Goal: Transaction & Acquisition: Purchase product/service

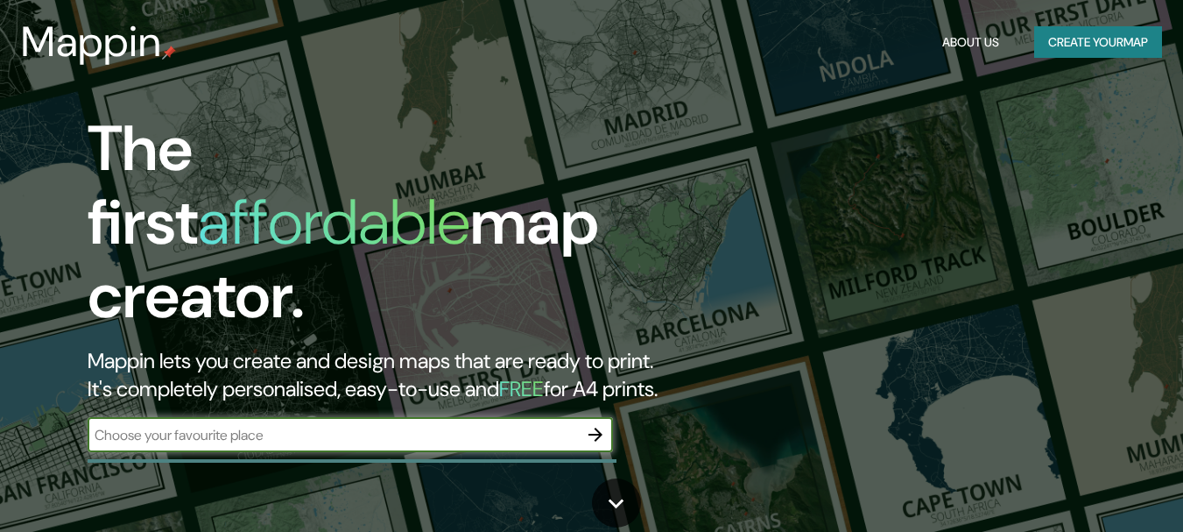
click at [160, 425] on input "text" at bounding box center [333, 435] width 491 height 20
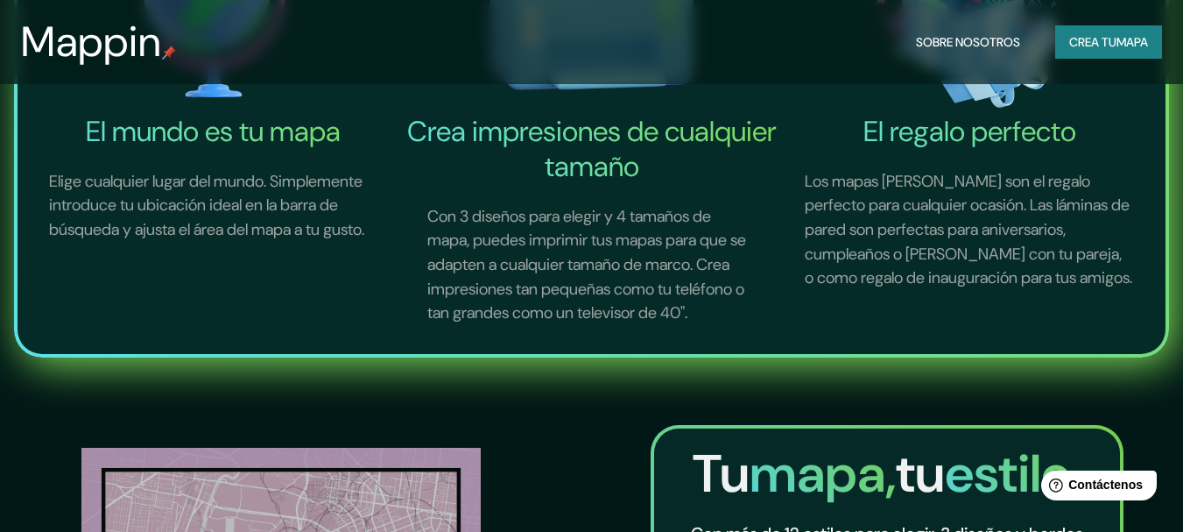
scroll to position [1226, 0]
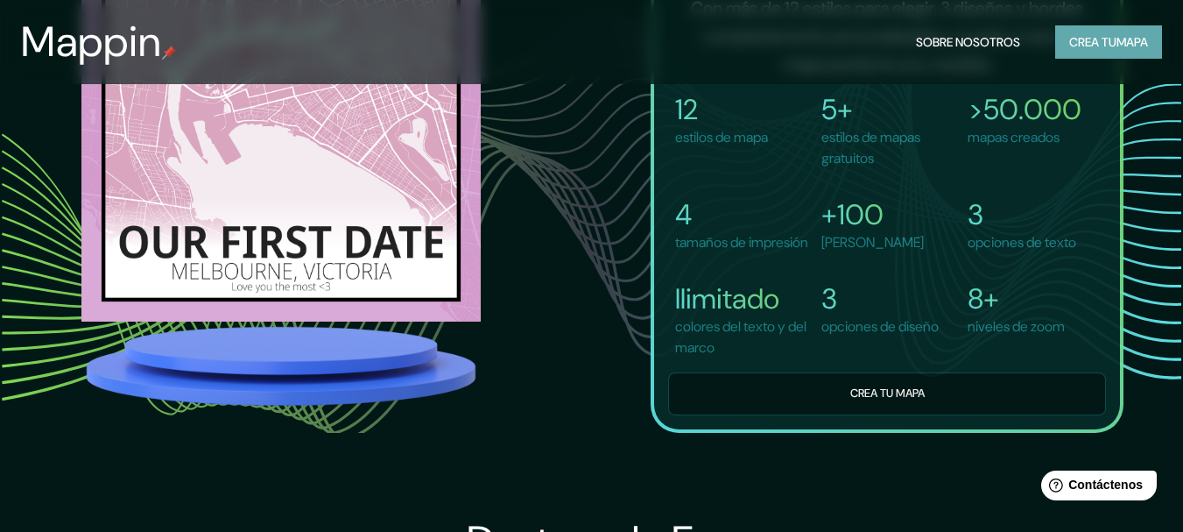
click at [1128, 46] on font "mapa" at bounding box center [1133, 42] width 32 height 16
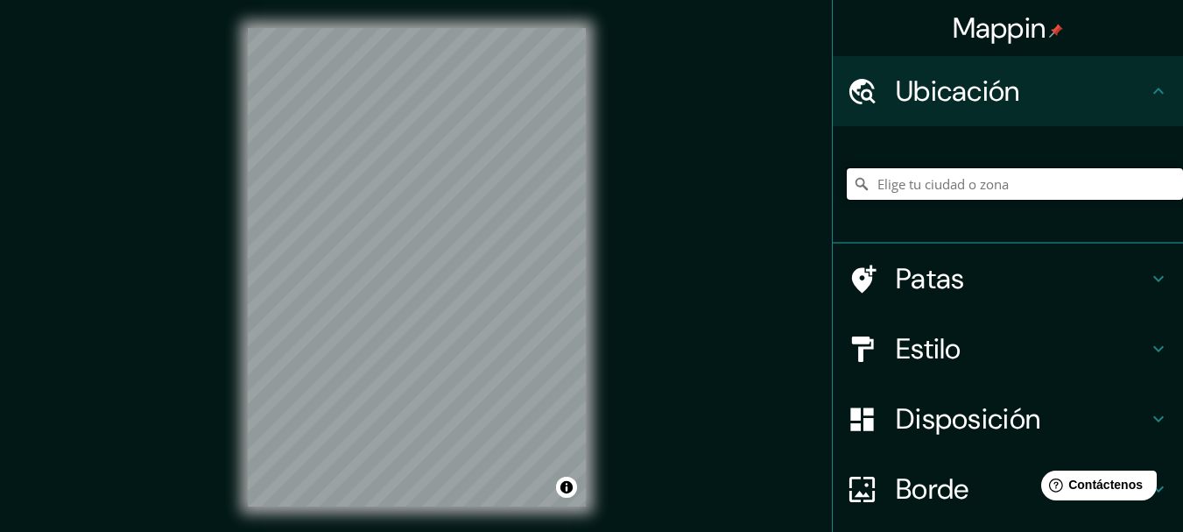
click at [987, 179] on input "Elige tu ciudad o zona" at bounding box center [1015, 184] width 336 height 32
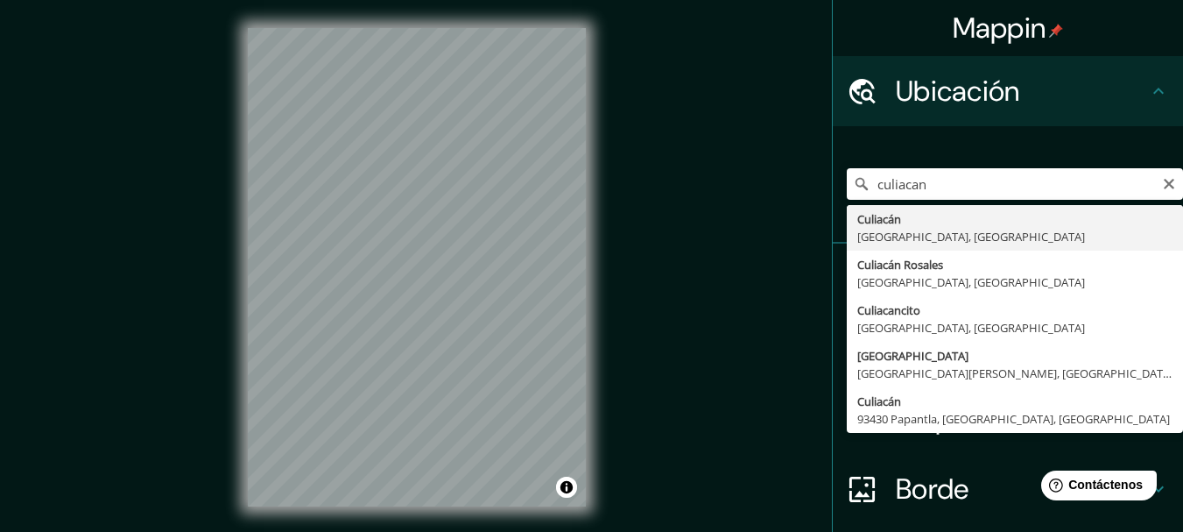
type input "Culiacán, [GEOGRAPHIC_DATA], [GEOGRAPHIC_DATA]"
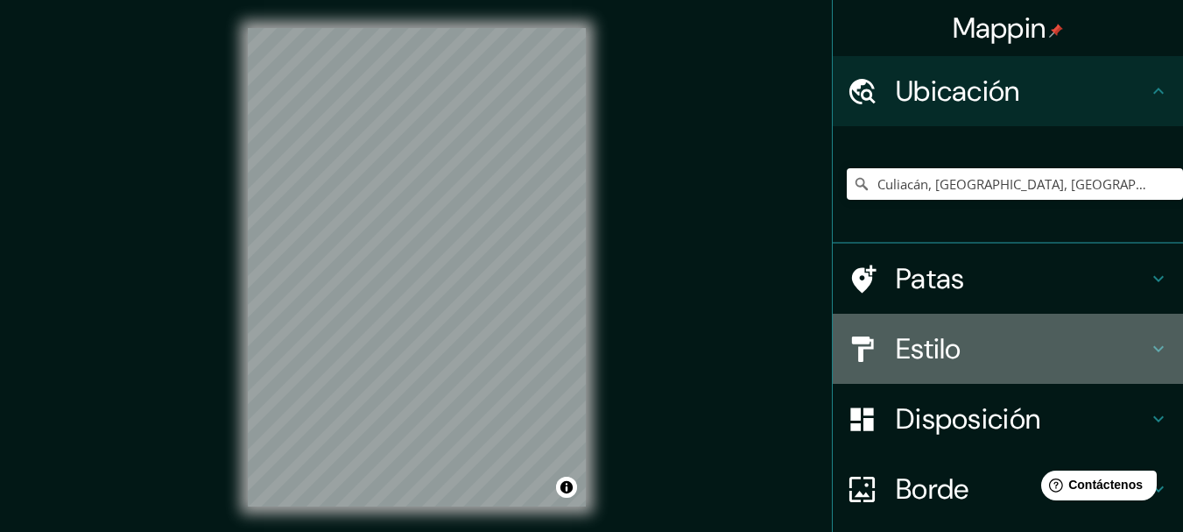
click at [1148, 343] on icon at bounding box center [1158, 348] width 21 height 21
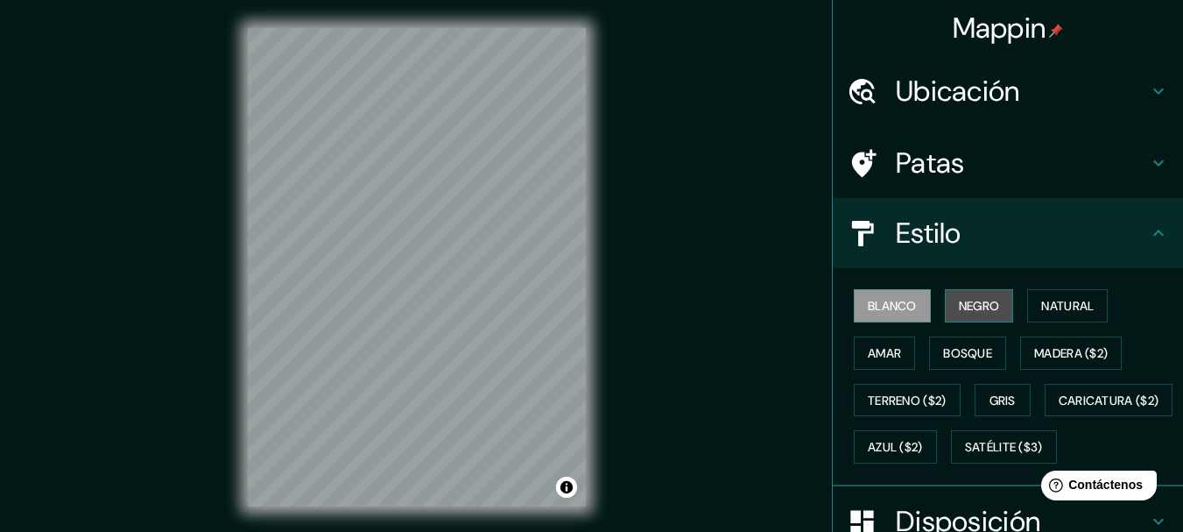
click at [997, 310] on button "Negro" at bounding box center [979, 305] width 69 height 33
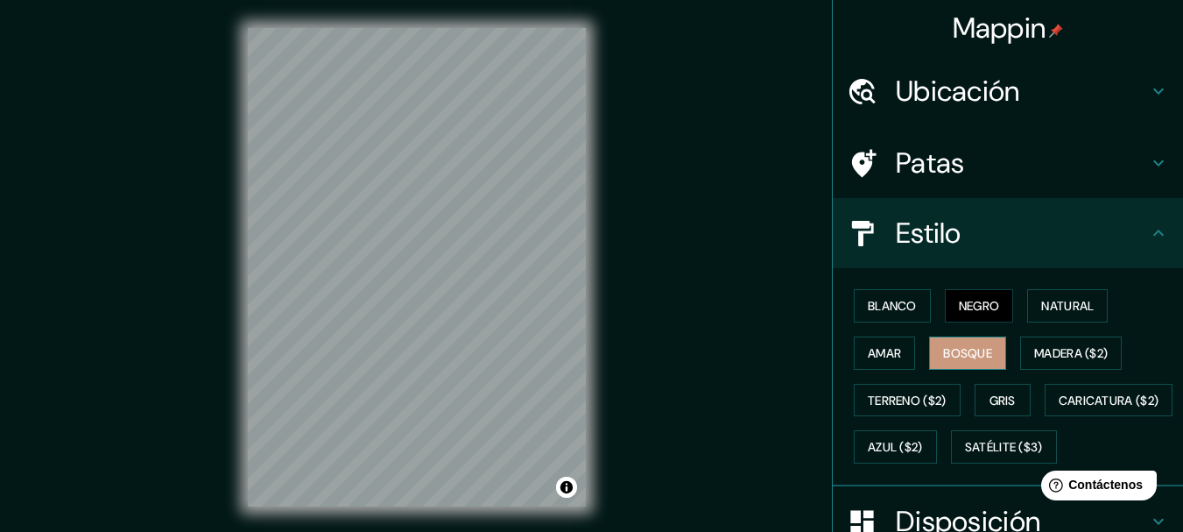
click at [972, 347] on font "Bosque" at bounding box center [967, 353] width 49 height 16
click at [927, 399] on font "Terreno ($2)" at bounding box center [907, 400] width 79 height 16
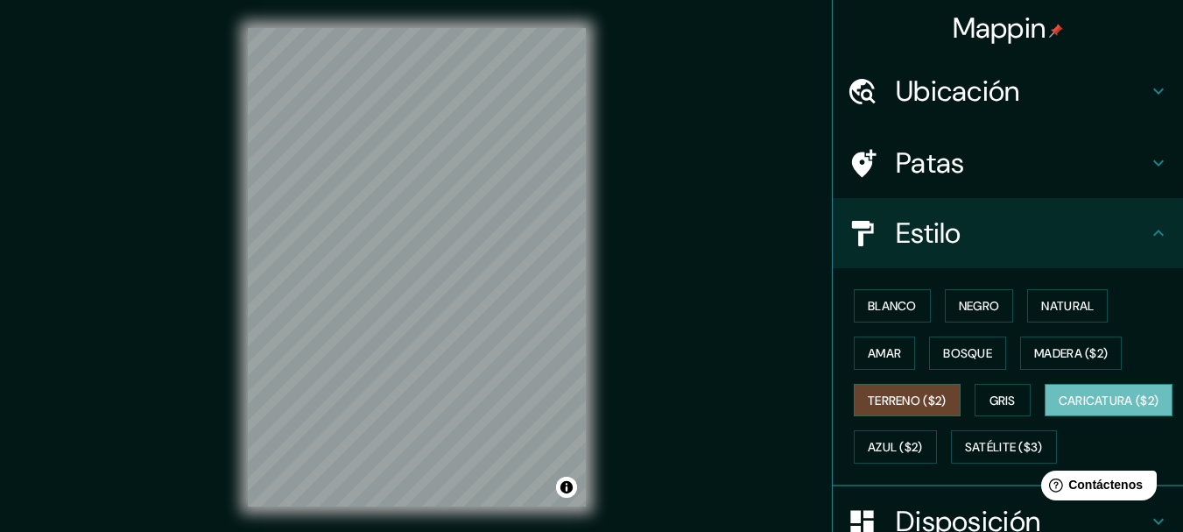
click at [1059, 412] on font "Caricatura ($2)" at bounding box center [1109, 400] width 101 height 23
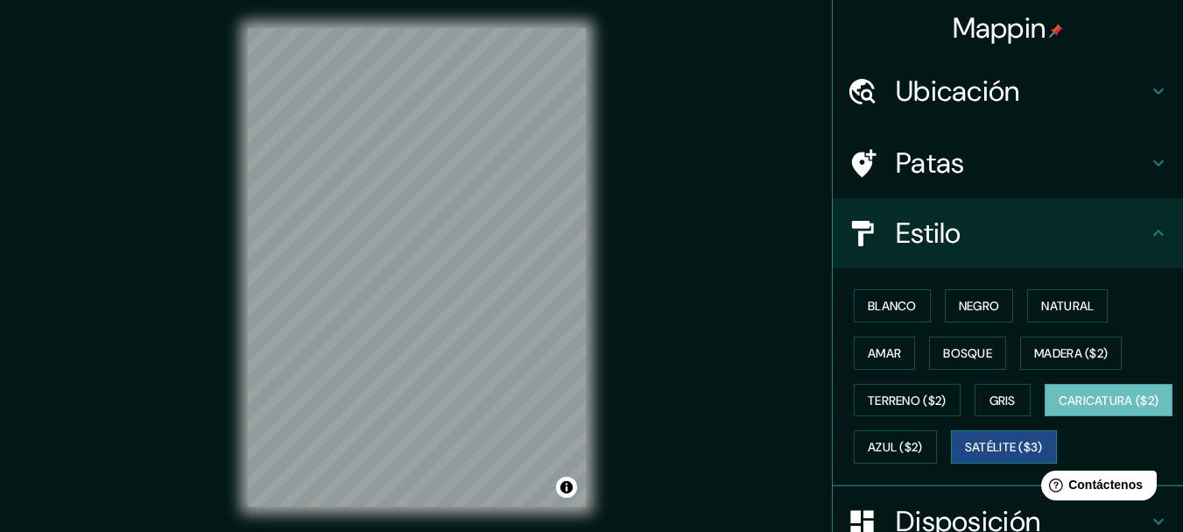
click at [965, 455] on font "Satélite ($3)" at bounding box center [1004, 448] width 78 height 16
click at [568, 483] on button "Activar o desactivar atribución" at bounding box center [566, 487] width 21 height 21
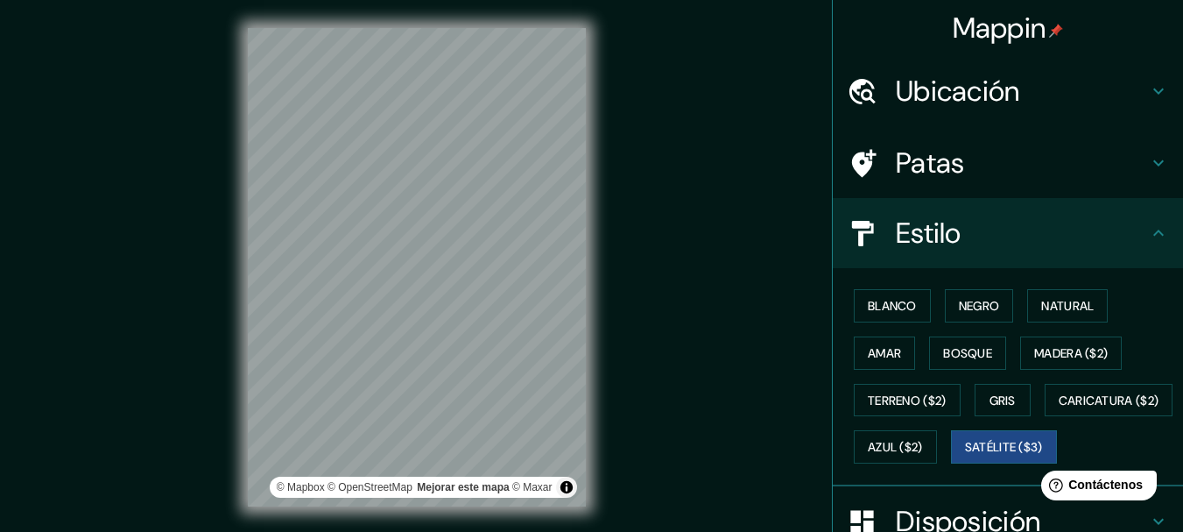
click at [674, 328] on div "Mappin Ubicación Culiacán, [GEOGRAPHIC_DATA], [GEOGRAPHIC_DATA] Patas Estilo Bl…" at bounding box center [591, 281] width 1183 height 562
click at [990, 398] on font "Gris" at bounding box center [1003, 400] width 26 height 16
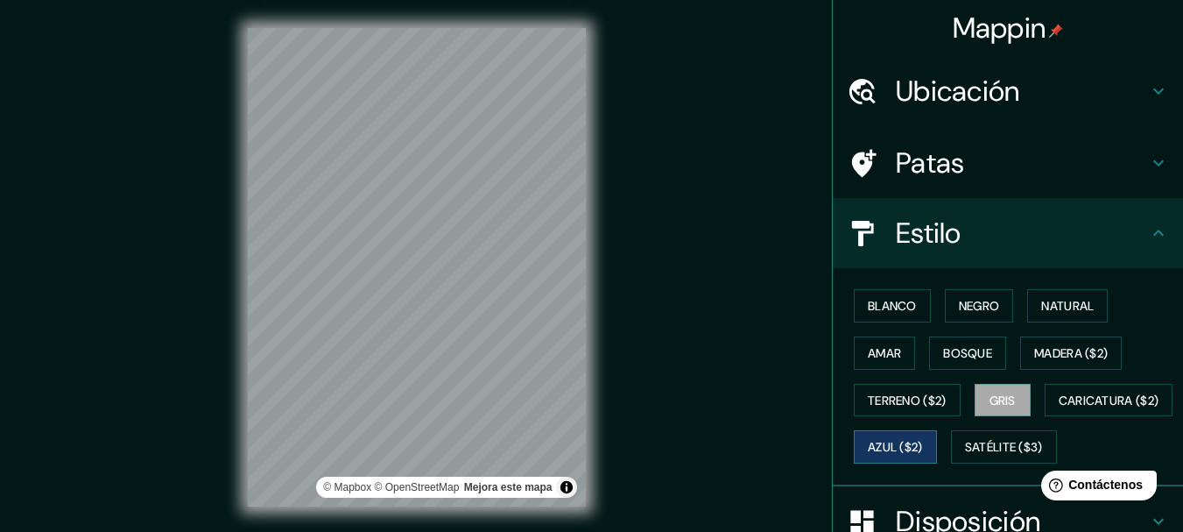
click at [923, 442] on font "Azul ($2)" at bounding box center [895, 448] width 55 height 16
click at [1044, 349] on font "Madera ($2)" at bounding box center [1071, 353] width 74 height 16
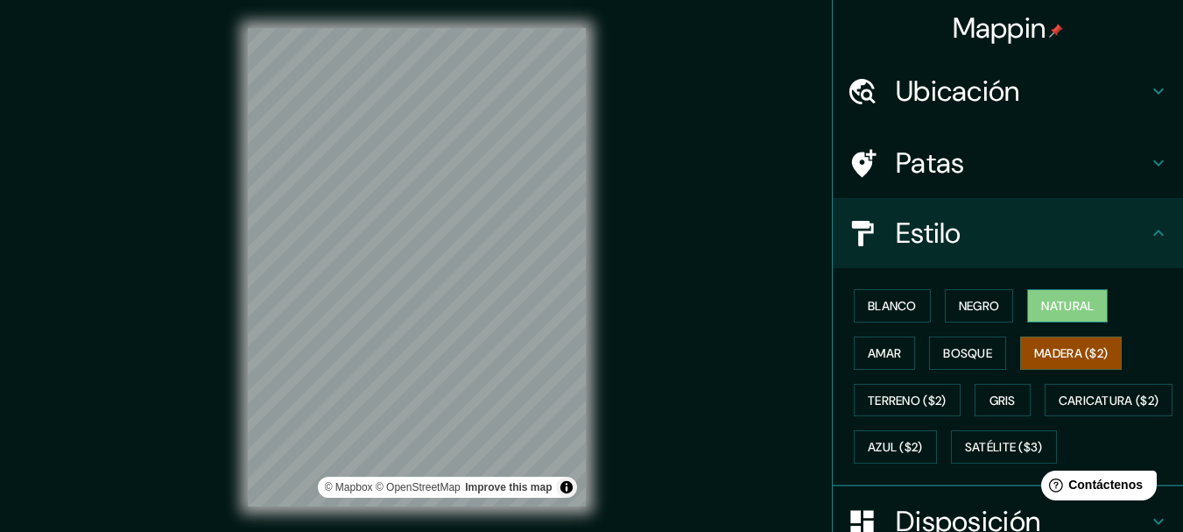
click at [1055, 299] on font "Natural" at bounding box center [1067, 306] width 53 height 16
click at [959, 314] on font "Negro" at bounding box center [979, 306] width 41 height 16
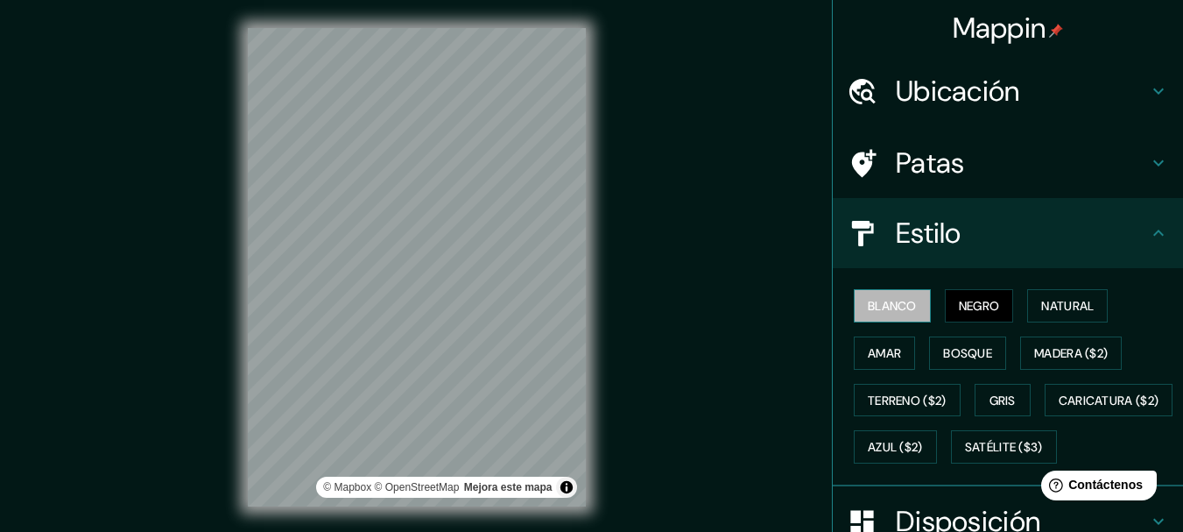
click at [880, 307] on font "Blanco" at bounding box center [892, 306] width 49 height 16
